Goal: Transaction & Acquisition: Purchase product/service

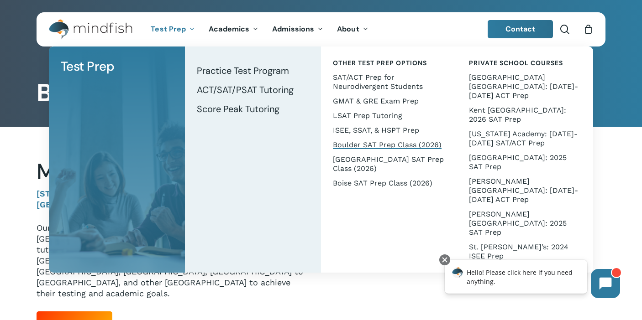
click at [374, 145] on span "Boulder SAT Prep Class (2026)" at bounding box center [387, 145] width 109 height 9
click at [240, 89] on span "ACT/SAT/PSAT Tutoring" at bounding box center [245, 90] width 97 height 12
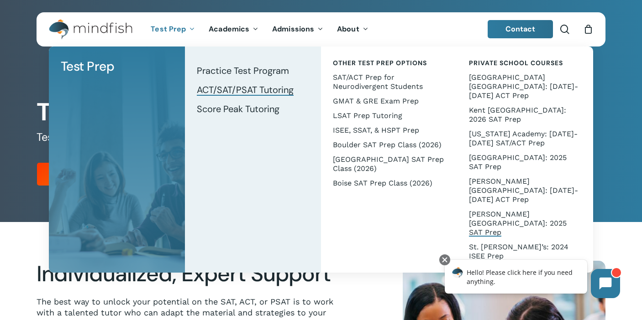
click at [494, 210] on span "[PERSON_NAME][GEOGRAPHIC_DATA]: 2025 SAT Prep" at bounding box center [518, 223] width 98 height 27
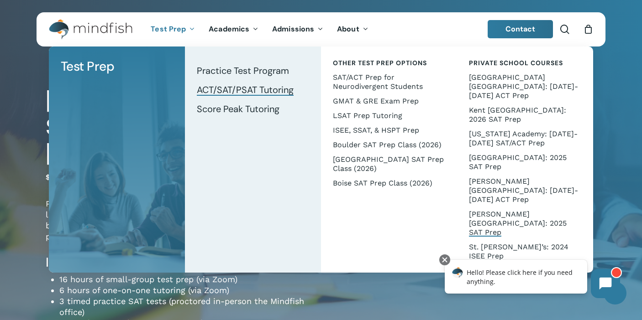
click at [241, 91] on span "ACT/SAT/PSAT Tutoring" at bounding box center [245, 90] width 97 height 12
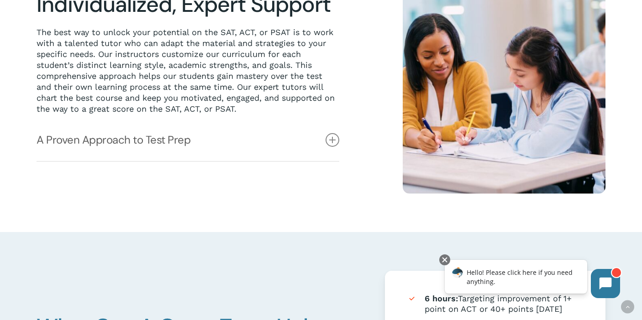
scroll to position [274, 0]
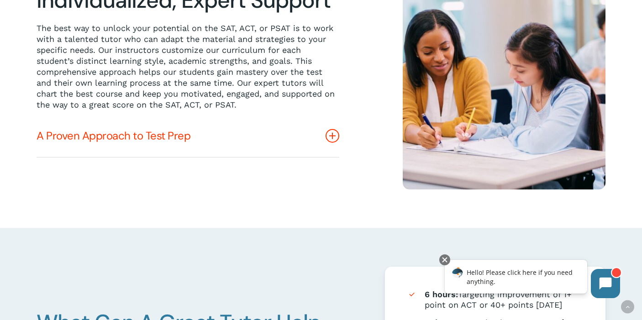
click at [177, 137] on link "A Proven Approach to Test Prep" at bounding box center [188, 136] width 303 height 42
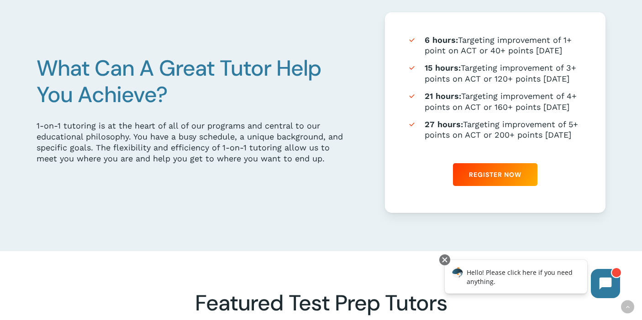
scroll to position [600, 0]
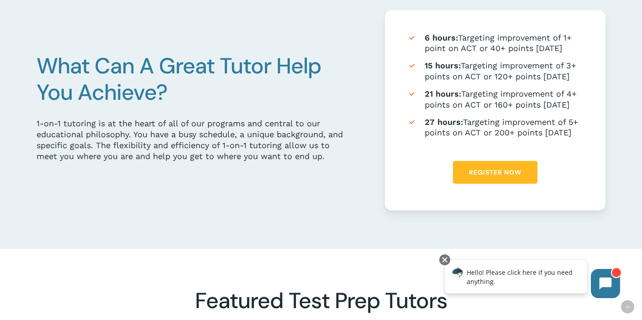
click at [479, 170] on span "Register Now" at bounding box center [495, 172] width 52 height 9
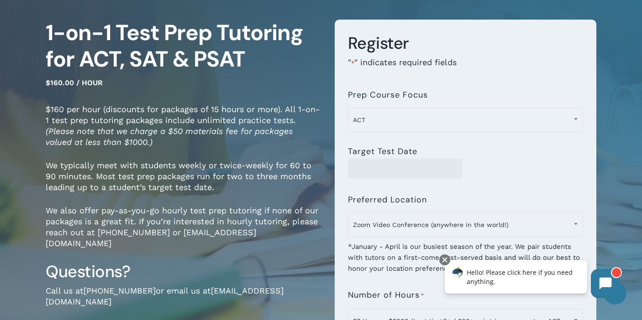
scroll to position [66, 0]
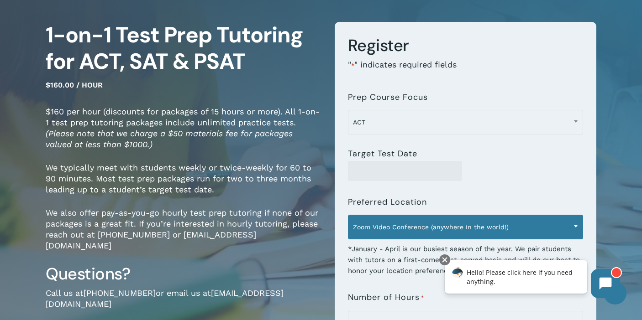
click at [578, 225] on span at bounding box center [576, 226] width 14 height 23
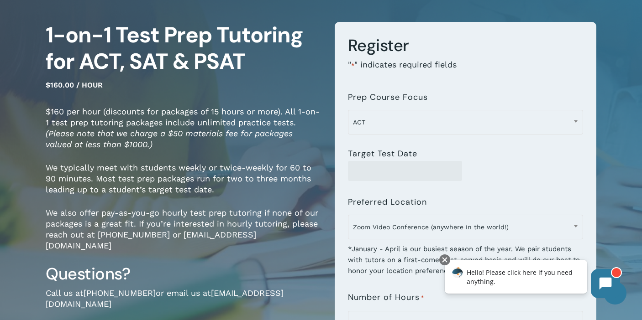
click at [283, 194] on p "We typically meet with students weekly or twice-weekly for 60 to 90 minutes. Mo…" at bounding box center [183, 184] width 275 height 45
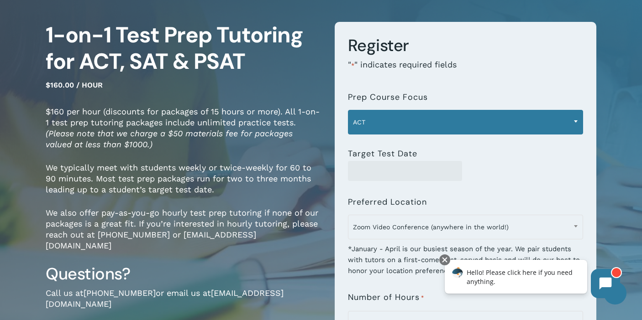
click at [381, 120] on span "ACT" at bounding box center [465, 122] width 235 height 19
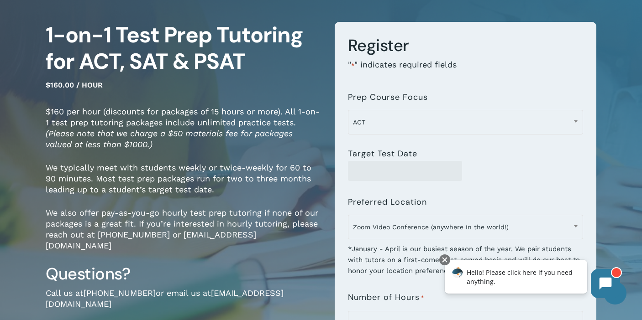
click at [297, 157] on p "$160 per hour (discounts for packages of 15 hours or more). All 1-on-1 test pre…" at bounding box center [183, 134] width 275 height 56
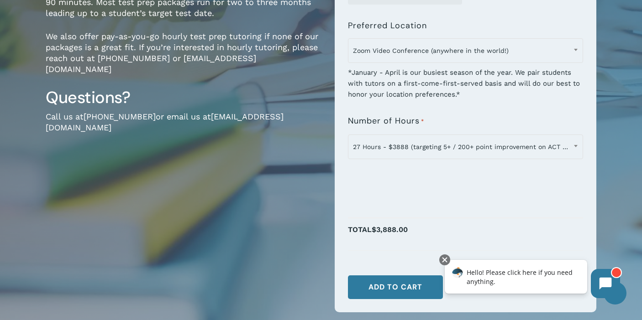
scroll to position [240, 0]
